Goal: Navigation & Orientation: Find specific page/section

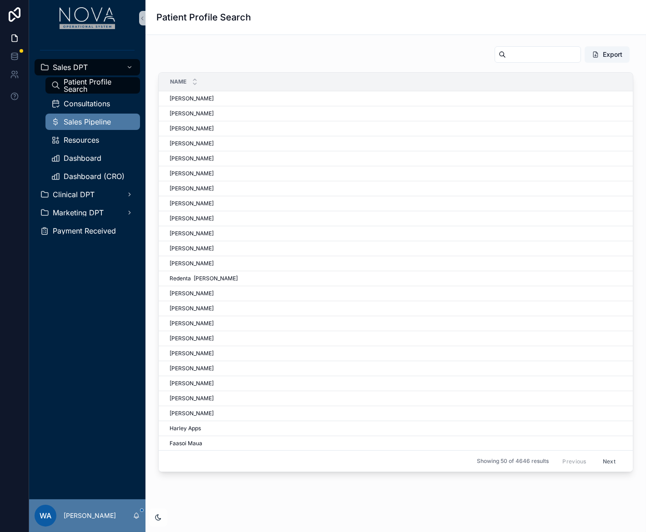
click at [92, 120] on span "Sales Pipeline" at bounding box center [87, 121] width 47 height 7
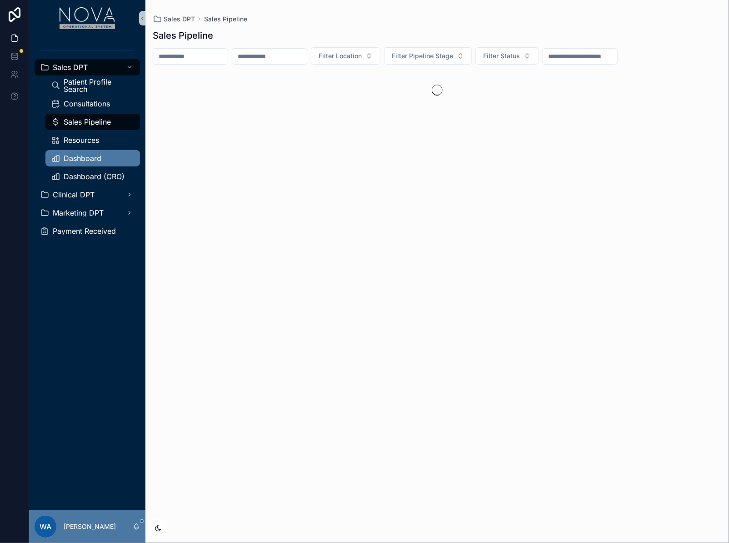
click at [83, 156] on span "Dashboard" at bounding box center [83, 158] width 38 height 7
